Goal: Find specific page/section: Find specific page/section

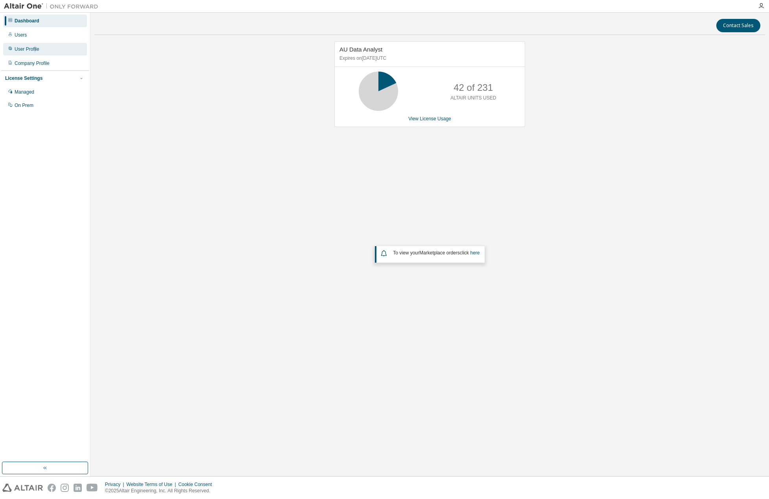
click at [36, 54] on div "User Profile" at bounding box center [45, 49] width 84 height 13
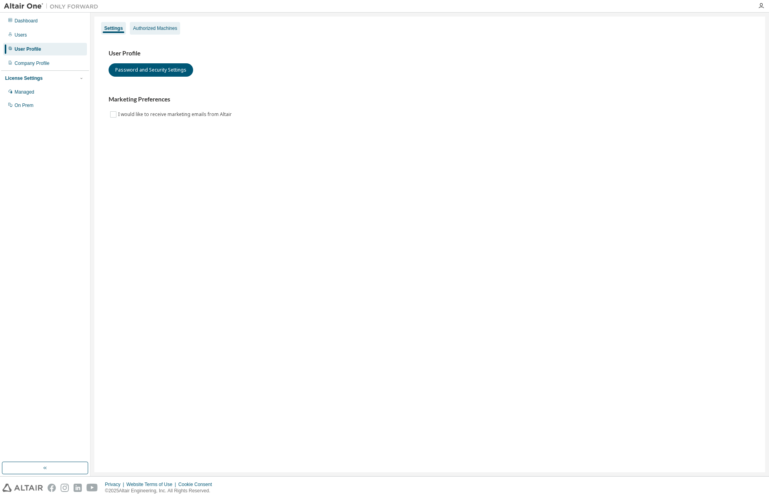
click at [164, 31] on div "Authorized Machines" at bounding box center [155, 28] width 44 height 6
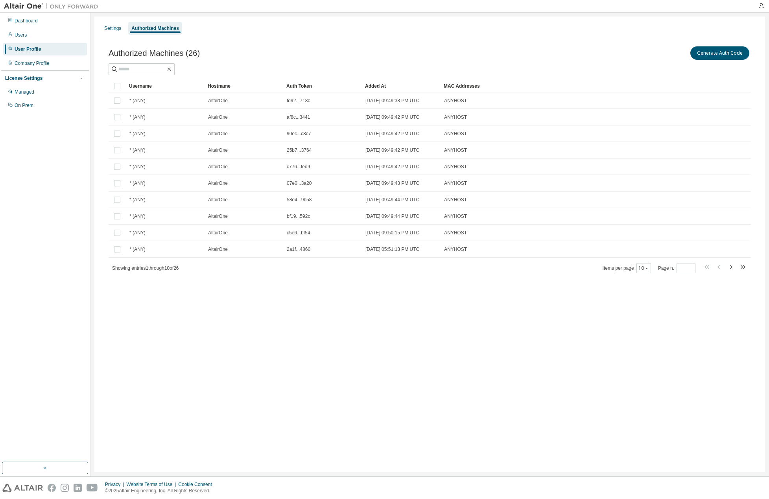
click at [153, 84] on div "Username" at bounding box center [165, 86] width 72 height 13
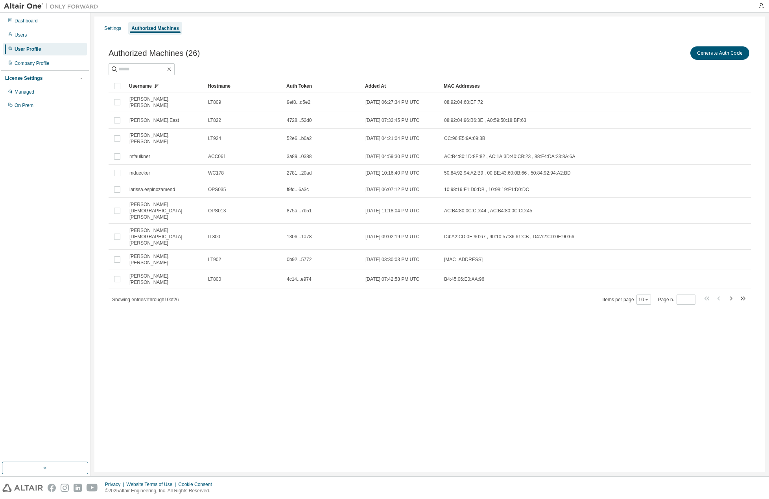
click at [384, 86] on div "Added At" at bounding box center [401, 86] width 72 height 13
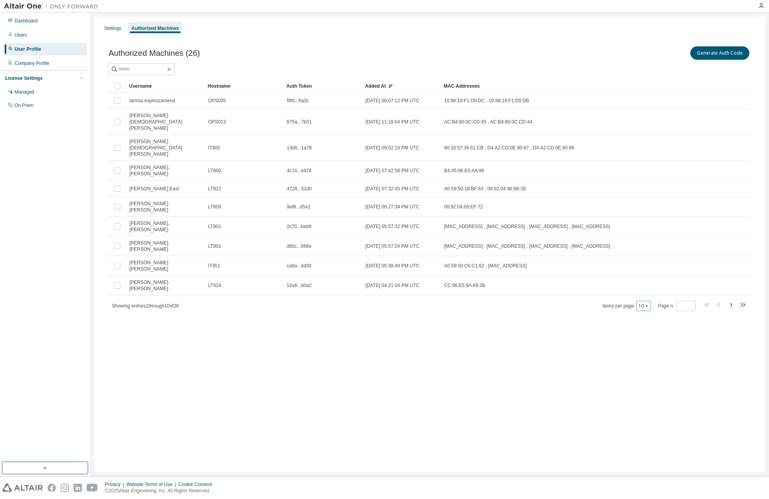
click at [642, 303] on button "10" at bounding box center [643, 306] width 11 height 6
click at [643, 311] on div "50" at bounding box center [667, 306] width 63 height 9
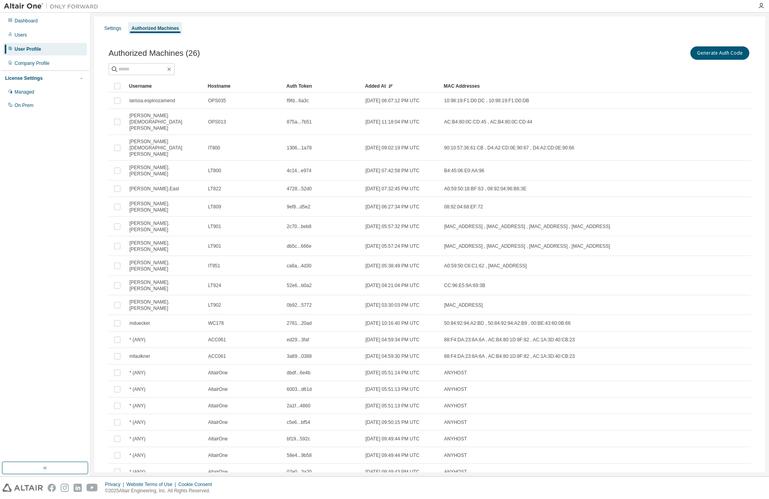
click at [48, 282] on div "Dashboard Users User Profile Company Profile License Settings Managed On Prem" at bounding box center [45, 237] width 88 height 447
